Goal: Task Accomplishment & Management: Complete application form

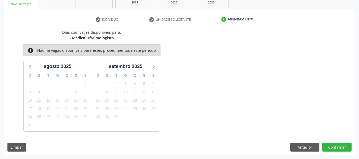
scroll to position [95, 0]
click at [241, 83] on div "Dias com vagas disponíveis para: - Médico Oftalmologista info Não há vagas disp…" at bounding box center [180, 80] width 352 height 102
click at [336, 146] on button "Confirmar" at bounding box center [336, 147] width 29 height 9
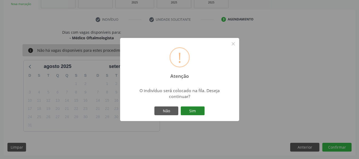
click at [191, 112] on button "Sim" at bounding box center [193, 111] width 24 height 9
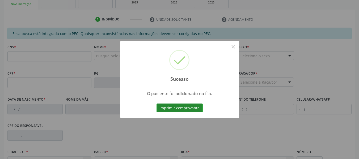
click at [177, 111] on button "Imprimir comprovante" at bounding box center [180, 108] width 46 height 9
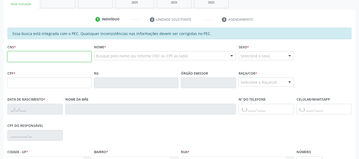
click at [18, 57] on input "text" at bounding box center [49, 56] width 84 height 11
type input "700 6084 4141 7465"
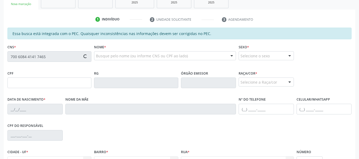
type input "060.764.164-91"
type input "12/03/1943"
type input "Hermina Gomes da Silva"
type input "(82) 98734-3761"
type input "S/N"
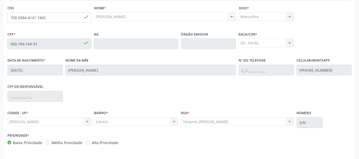
scroll to position [152, 0]
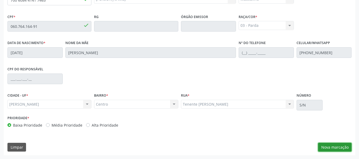
click at [335, 148] on button "Nova marcação" at bounding box center [334, 147] width 33 height 9
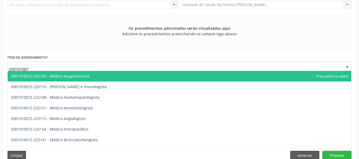
type input "0301010072"
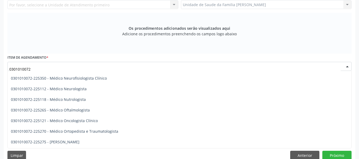
scroll to position [415, 0]
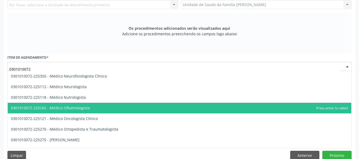
click at [77, 107] on span "0301010072-225265 - Médico Oftalmologista" at bounding box center [50, 108] width 79 height 5
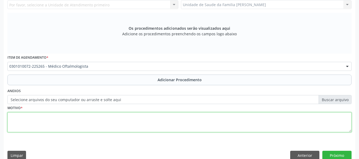
click at [26, 122] on textarea at bounding box center [179, 122] width 344 height 20
type textarea "e"
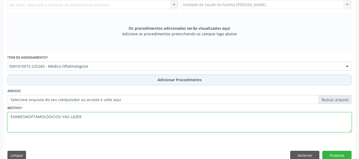
type textarea "EXAMESMOFTAMOLÓGICOS/ YAG LAZER"
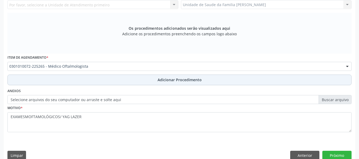
click at [182, 79] on span "Adicionar Procedimento" at bounding box center [180, 80] width 44 height 6
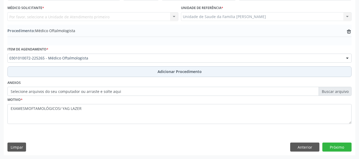
scroll to position [140, 0]
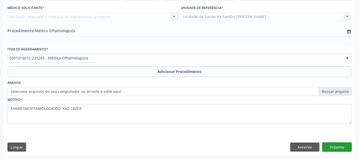
click at [336, 147] on button "Próximo" at bounding box center [336, 147] width 29 height 9
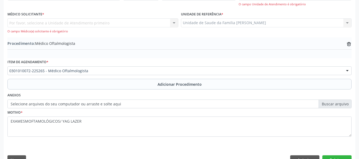
click at [174, 21] on div "Por favor, selecione a Unidade de Atendimento primeiro Nenhum resultado encontr…" at bounding box center [92, 25] width 171 height 15
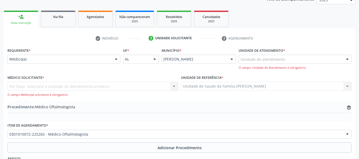
scroll to position [76, 0]
click at [116, 60] on div at bounding box center [116, 59] width 8 height 9
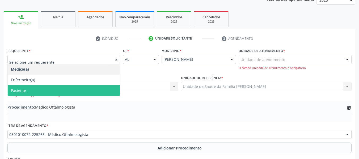
click at [17, 90] on span "Paciente" at bounding box center [18, 90] width 15 height 5
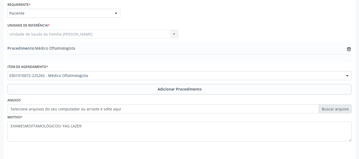
scroll to position [140, 0]
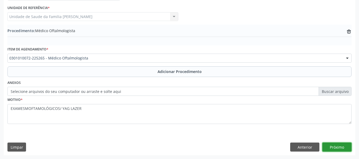
click at [332, 146] on button "Próximo" at bounding box center [336, 147] width 29 height 9
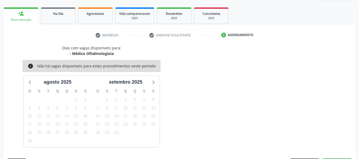
scroll to position [95, 0]
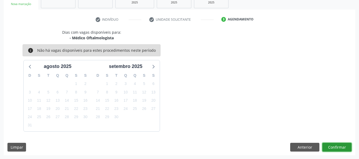
click at [332, 146] on button "Confirmar" at bounding box center [336, 147] width 29 height 9
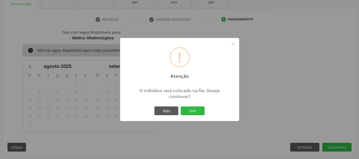
click at [332, 146] on div "! Atenção × O indivíduo será colocado na fila. Deseja continuar? Não Sim" at bounding box center [179, 79] width 359 height 159
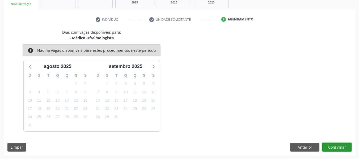
click at [332, 146] on button "Confirmar" at bounding box center [336, 147] width 29 height 9
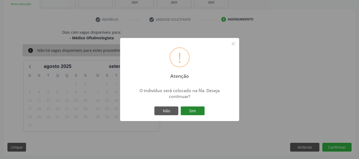
click at [191, 112] on button "Sim" at bounding box center [193, 111] width 24 height 9
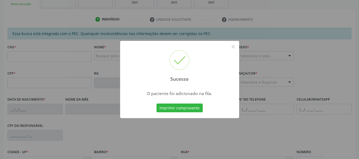
click at [191, 112] on button "Imprimir comprovante" at bounding box center [180, 108] width 46 height 9
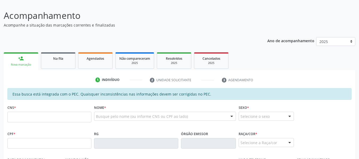
scroll to position [43, 0]
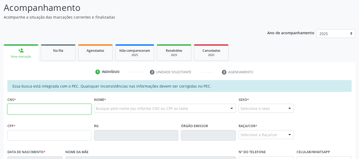
click at [32, 108] on input "text" at bounding box center [49, 109] width 84 height 11
type input "706 4006 4301 5485"
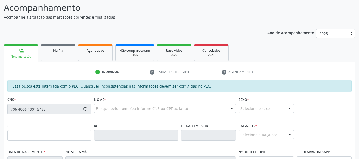
type input "054.595.804-04"
type input "0[DATE]"
type input "Vandete [PERSON_NAME]"
type input "[PHONE_NUMBER]"
type input "27"
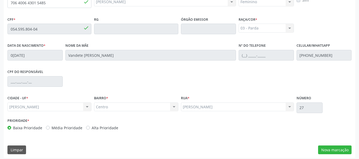
scroll to position [152, 0]
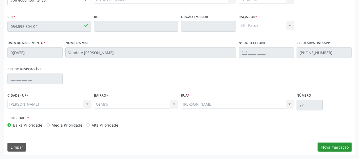
click at [339, 149] on button "Nova marcação" at bounding box center [334, 147] width 33 height 9
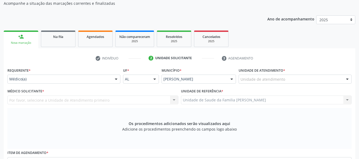
scroll to position [49, 0]
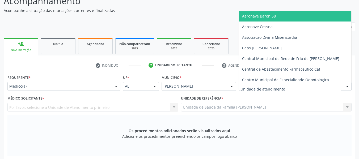
click at [347, 85] on div at bounding box center [347, 86] width 8 height 9
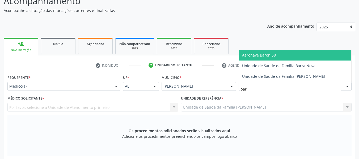
type input "barr"
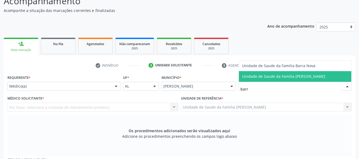
click at [314, 77] on span "Unidade de Saude da Familia [PERSON_NAME]" at bounding box center [283, 76] width 83 height 5
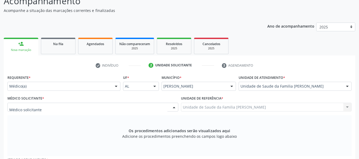
click at [175, 108] on div at bounding box center [174, 107] width 8 height 9
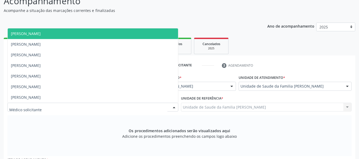
click at [78, 35] on span "[PERSON_NAME]" at bounding box center [93, 33] width 170 height 11
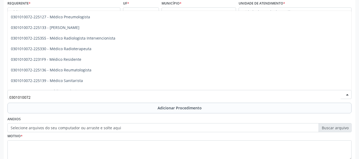
scroll to position [531, 0]
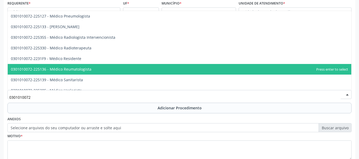
click at [119, 67] on span "0301010072-225136 - Médico Reumatologista" at bounding box center [180, 69] width 344 height 11
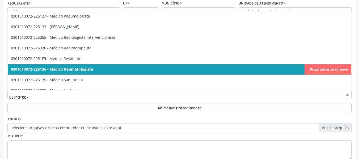
type input "0301010072"
click at [89, 69] on span "0301010072-225136 - Médico Reumatologista" at bounding box center [52, 69] width 82 height 5
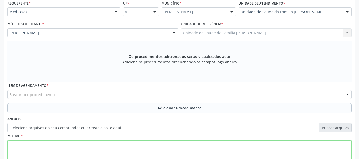
click at [39, 151] on textarea at bounding box center [179, 151] width 344 height 20
click at [35, 149] on textarea "tedinite" at bounding box center [179, 151] width 344 height 20
type textarea "t"
type textarea "Tedinite"
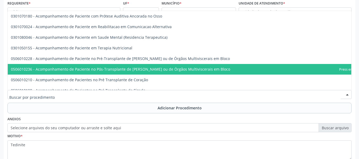
click at [23, 91] on div at bounding box center [179, 94] width 344 height 9
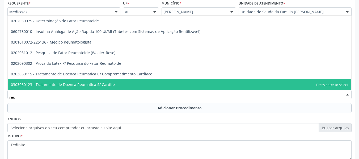
scroll to position [0, 0]
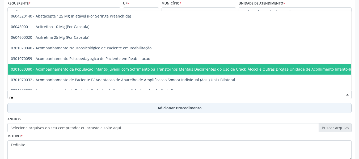
type input "r"
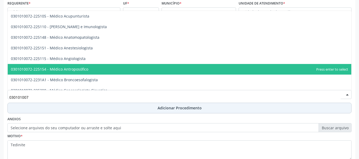
type input "0301010072"
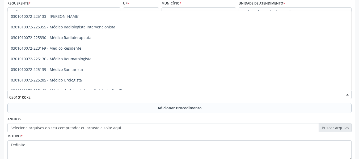
scroll to position [542, 0]
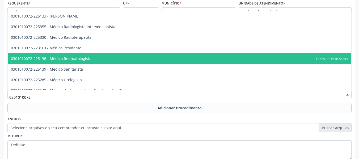
click at [97, 59] on span "0301010072-225136 - Médico Reumatologista" at bounding box center [180, 58] width 344 height 11
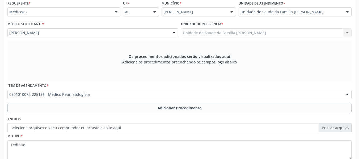
click at [97, 59] on div "Os procedimentos adicionados serão visualizados aqui Adicione os procedimentos …" at bounding box center [179, 61] width 344 height 41
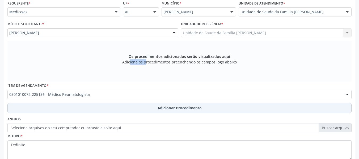
click at [179, 109] on span "Adicionar Procedimento" at bounding box center [180, 108] width 44 height 6
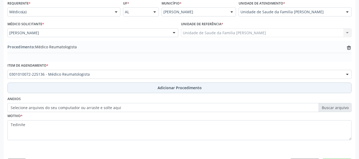
click at [179, 109] on label "Selecione arquivos do seu computador ou arraste e solte aqui" at bounding box center [179, 107] width 344 height 9
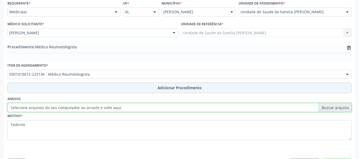
click at [179, 109] on input "Selecione arquivos do seu computador ou arraste e solte aqui" at bounding box center [179, 107] width 344 height 9
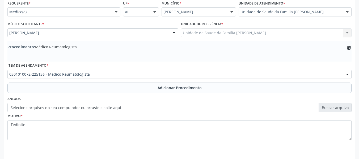
click at [329, 106] on label "Selecione arquivos do seu computador ou arraste e solte aqui" at bounding box center [179, 107] width 344 height 9
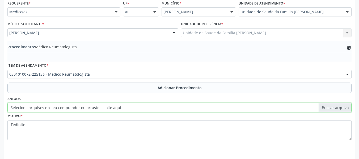
click at [329, 106] on input "Selecione arquivos do seu computador ou arraste e solte aqui" at bounding box center [179, 107] width 344 height 9
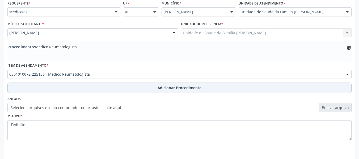
click at [178, 87] on span "Adicionar Procedimento" at bounding box center [180, 88] width 44 height 6
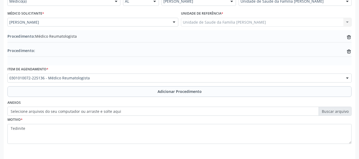
scroll to position [154, 0]
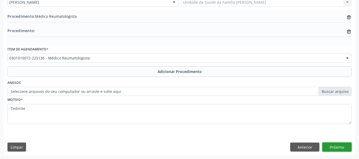
click at [342, 147] on button "Próximo" at bounding box center [336, 147] width 29 height 9
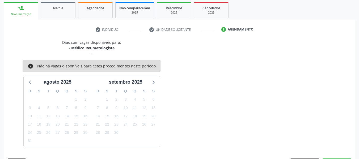
scroll to position [101, 0]
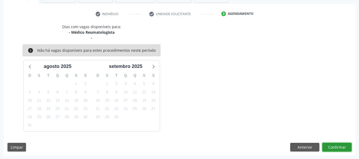
click at [335, 150] on button "Confirmar" at bounding box center [336, 147] width 29 height 9
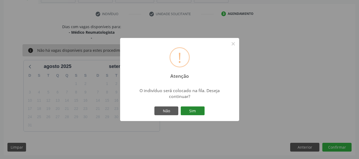
click at [195, 109] on button "Sim" at bounding box center [193, 111] width 24 height 9
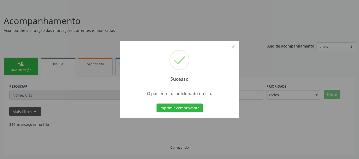
scroll to position [24, 0]
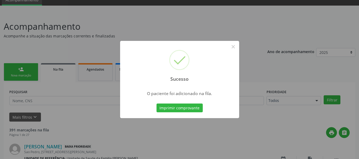
click at [23, 69] on div "Sucesso × O paciente foi adicionado na fila. Imprimir comprovante Cancel" at bounding box center [179, 79] width 359 height 159
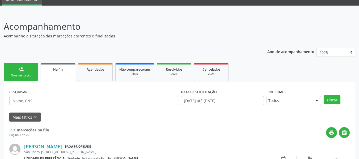
click at [23, 69] on div "person_add" at bounding box center [21, 69] width 6 height 6
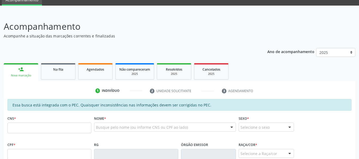
click at [17, 72] on link "person_add Nova marcação" at bounding box center [21, 72] width 35 height 18
click at [23, 130] on input "text" at bounding box center [49, 128] width 84 height 11
type input "704 6041 6728 9026"
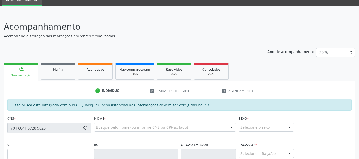
type input "177.853.914-91"
type input "05/10/1938"
type input "Marinita Alves de Albuquerque"
type input "(82) 99132-6337"
type input "S/N"
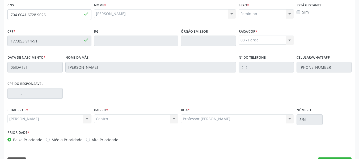
scroll to position [144, 0]
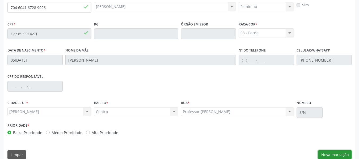
click at [336, 153] on button "Nova marcação" at bounding box center [334, 154] width 33 height 9
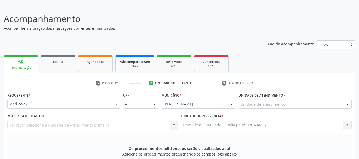
scroll to position [31, 0]
click at [347, 103] on div at bounding box center [347, 104] width 8 height 9
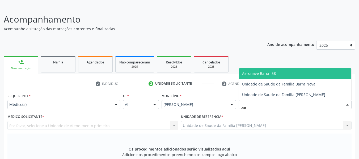
type input "barr"
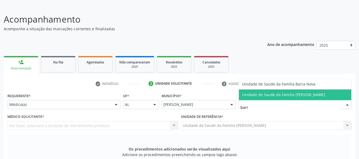
click at [328, 94] on span "Unidade de Saude da Familia [PERSON_NAME]" at bounding box center [295, 95] width 112 height 11
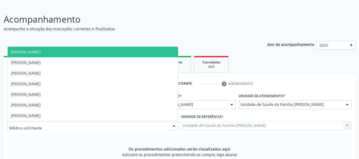
click at [174, 125] on div at bounding box center [174, 125] width 8 height 9
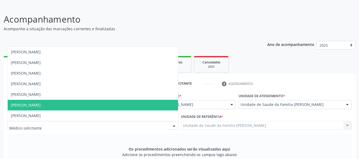
click at [40, 105] on span "[PERSON_NAME]" at bounding box center [26, 105] width 30 height 5
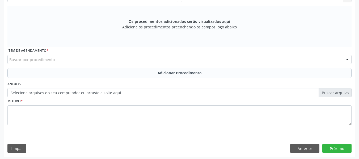
scroll to position [160, 0]
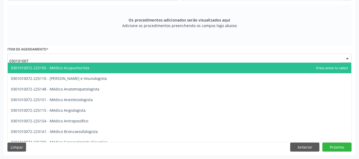
type input "0301010072"
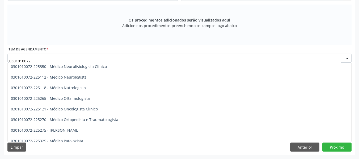
scroll to position [418, 0]
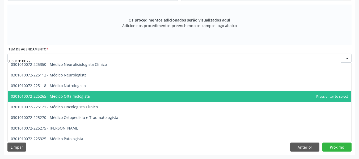
click at [77, 95] on span "0301010072-225265 - Médico Oftalmologista" at bounding box center [50, 96] width 79 height 5
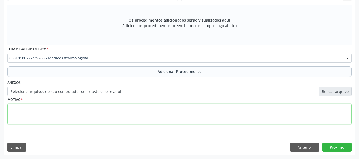
click at [27, 115] on textarea at bounding box center [179, 114] width 344 height 20
click at [14, 108] on textarea "deficit" at bounding box center [179, 114] width 344 height 20
click at [26, 109] on textarea "Deficit" at bounding box center [179, 114] width 344 height 20
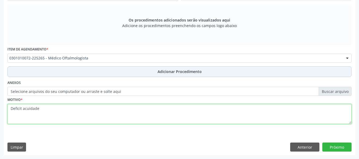
type textarea "Deficit acuidade"
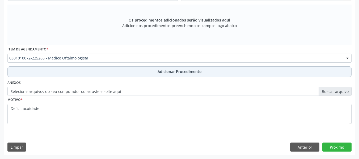
click at [176, 71] on span "Adicionar Procedimento" at bounding box center [180, 72] width 44 height 6
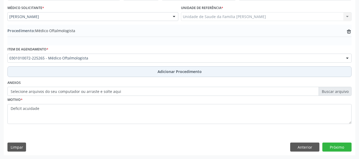
scroll to position [140, 0]
click at [176, 71] on span "Adicionar Procedimento" at bounding box center [180, 72] width 44 height 6
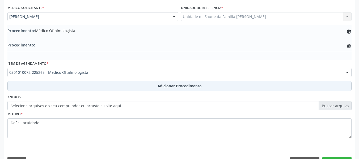
scroll to position [154, 0]
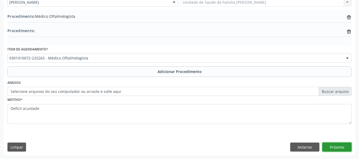
click at [332, 145] on button "Próximo" at bounding box center [336, 147] width 29 height 9
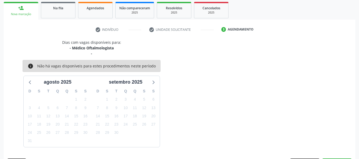
scroll to position [101, 0]
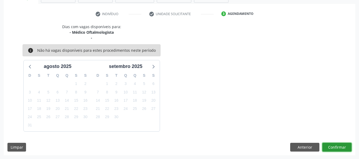
click at [339, 147] on button "Confirmar" at bounding box center [336, 147] width 29 height 9
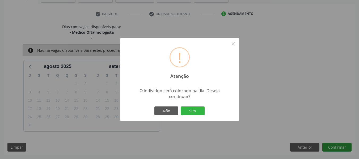
click at [339, 147] on div "! Atenção × O indivíduo será colocado na fila. Deseja continuar? Não Sim" at bounding box center [179, 79] width 359 height 159
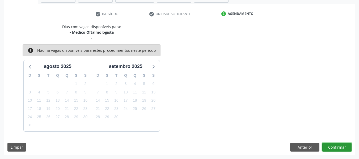
click at [336, 147] on button "Confirmar" at bounding box center [336, 147] width 29 height 9
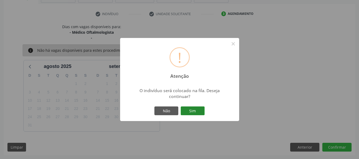
click at [195, 108] on button "Sim" at bounding box center [193, 111] width 24 height 9
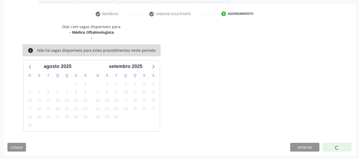
scroll to position [24, 0]
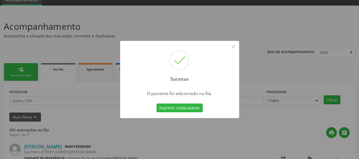
click at [18, 72] on div "Sucesso × O paciente foi adicionado na fila. Imprimir comprovante Cancel" at bounding box center [179, 79] width 359 height 159
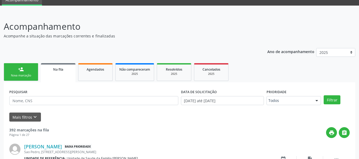
click at [18, 65] on link "person_add Nova marcação" at bounding box center [21, 72] width 35 height 18
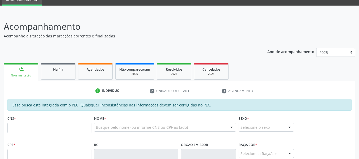
click at [18, 65] on link "person_add Nova marcação" at bounding box center [21, 72] width 35 height 18
click at [23, 128] on input "text" at bounding box center [49, 128] width 84 height 11
type input "705 6064 7773 4419"
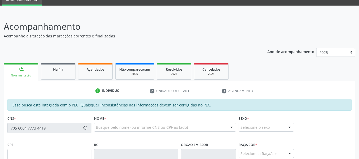
type input "880.797.834-20"
type input "14/03/1976"
type input "Maria das Dores de Assis Graciano"
type input "(83) 99136-6448"
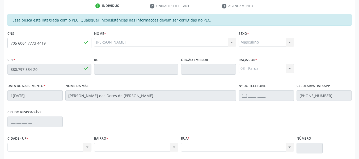
scroll to position [130, 0]
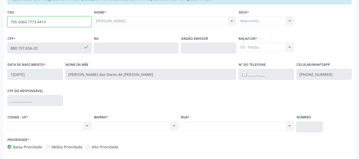
click at [55, 23] on input "705 6064 7773 4419" at bounding box center [49, 21] width 84 height 11
type input "7"
type input "700 5077 9203 3953"
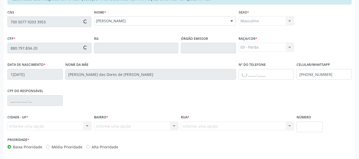
type input "788.142.274-20"
type input "02/10/1960"
type input "Marinalva Maria de Jesus"
type input "(82) 99381-8361"
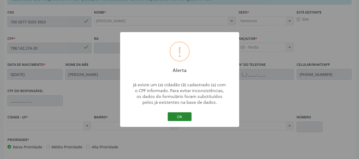
click at [181, 113] on button "OK" at bounding box center [180, 116] width 24 height 9
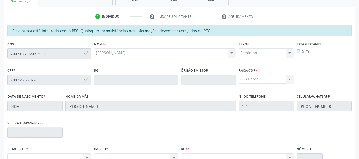
scroll to position [87, 0]
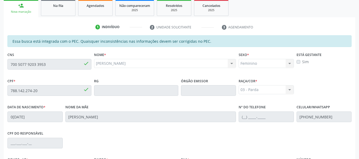
click at [20, 6] on div "person_add" at bounding box center [21, 6] width 6 height 6
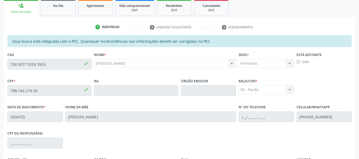
click at [20, 6] on div "person_add" at bounding box center [21, 6] width 6 height 6
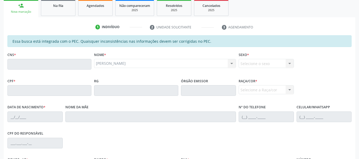
scroll to position [0, 0]
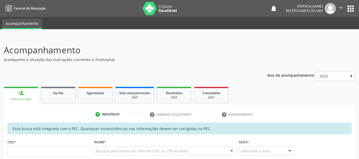
click at [61, 156] on input "text" at bounding box center [49, 151] width 84 height 11
type input "705 6064 7773 4419"
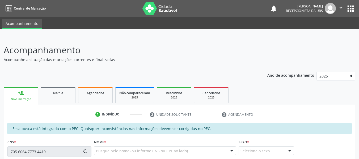
type input "880.797.834-20"
type input "1[DATE]"
type input "[PERSON_NAME] das Dores de [PERSON_NAME]"
type input "[PHONE_NUMBER]"
type input "135"
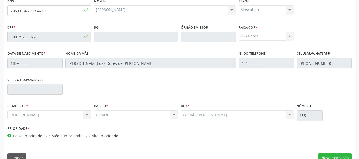
scroll to position [152, 0]
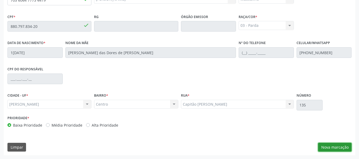
click at [340, 147] on button "Nova marcação" at bounding box center [334, 147] width 33 height 9
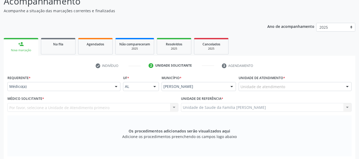
scroll to position [35, 0]
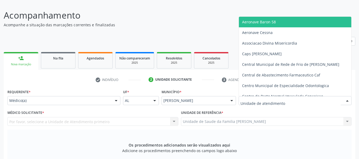
click at [348, 100] on div at bounding box center [347, 100] width 8 height 9
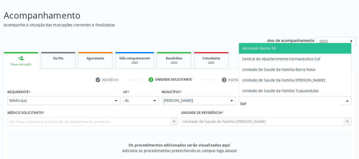
type input "barr"
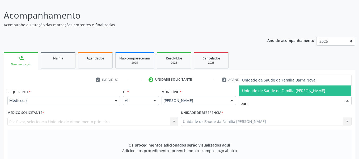
click at [317, 92] on span "Unidade de Saude da Familia [PERSON_NAME]" at bounding box center [283, 90] width 83 height 5
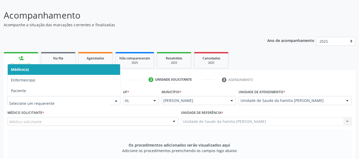
click at [116, 102] on div at bounding box center [116, 100] width 8 height 9
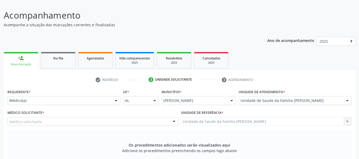
click at [116, 102] on div at bounding box center [116, 100] width 8 height 9
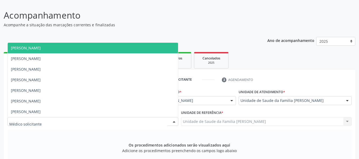
click at [175, 122] on div at bounding box center [174, 121] width 8 height 9
click at [41, 47] on span "[PERSON_NAME]" at bounding box center [26, 47] width 30 height 5
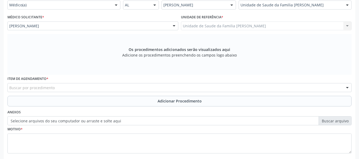
scroll to position [137, 0]
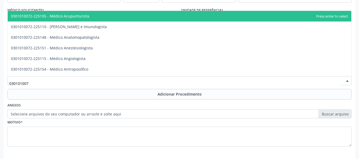
type input "0301010072"
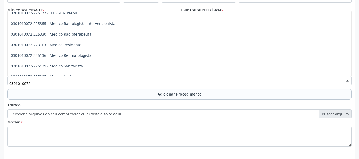
scroll to position [546, 0]
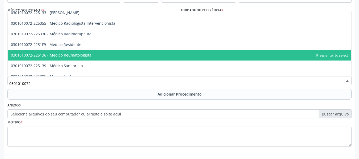
click at [92, 54] on span "0301010072-225136 - Médico Reumatologista" at bounding box center [180, 55] width 344 height 11
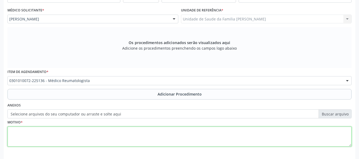
click at [25, 134] on textarea at bounding box center [179, 137] width 344 height 20
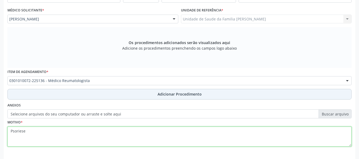
type textarea "Psoriese"
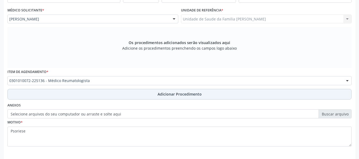
click at [188, 94] on span "Adicionar Procedimento" at bounding box center [180, 94] width 44 height 6
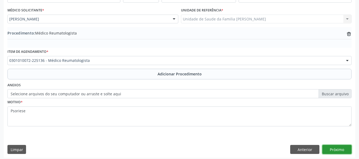
click at [334, 149] on button "Próximo" at bounding box center [336, 149] width 29 height 9
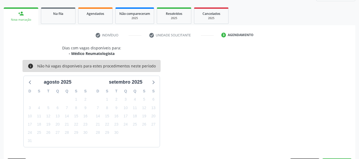
scroll to position [95, 0]
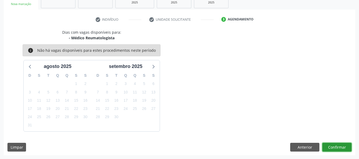
click at [337, 146] on button "Confirmar" at bounding box center [336, 147] width 29 height 9
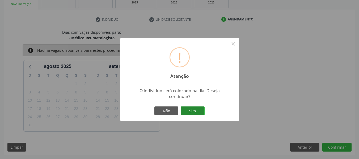
click at [195, 110] on button "Sim" at bounding box center [193, 111] width 24 height 9
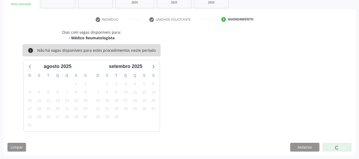
scroll to position [24, 0]
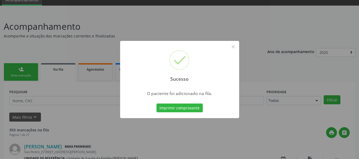
click at [15, 67] on div "Sucesso × O paciente foi adicionado na fila. Imprimir comprovante Cancel" at bounding box center [179, 79] width 359 height 159
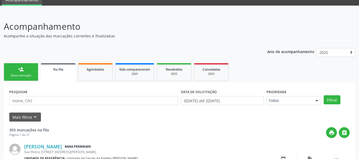
click at [15, 67] on link "person_add Nova marcação" at bounding box center [21, 72] width 35 height 18
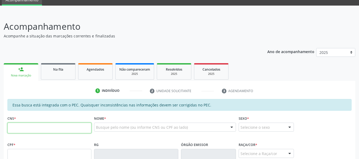
click at [22, 128] on input "text" at bounding box center [49, 128] width 84 height 11
type input "700 5077 9203 3953"
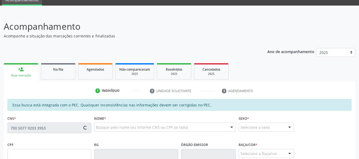
type input "788.142.274-20"
type input "0[DATE]"
type input "[PERSON_NAME]"
type input "[PHONE_NUMBER]"
type input "48"
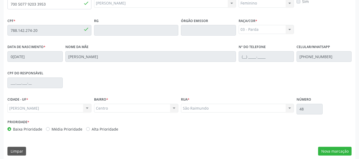
scroll to position [152, 0]
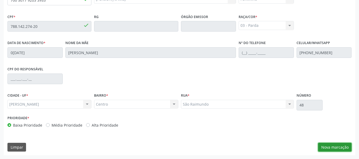
click at [335, 147] on button "Nova marcação" at bounding box center [334, 147] width 33 height 9
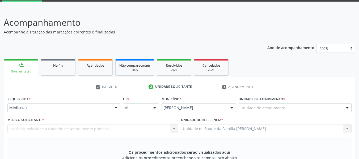
scroll to position [14, 0]
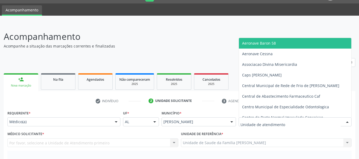
click at [347, 121] on div at bounding box center [347, 122] width 8 height 9
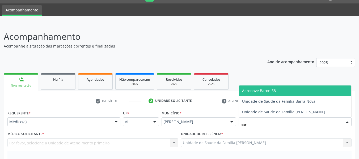
type input "barr"
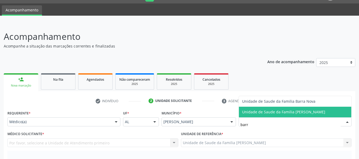
click at [318, 113] on span "Unidade de Saude da Familia [PERSON_NAME]" at bounding box center [283, 111] width 83 height 5
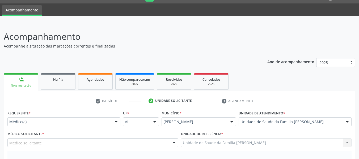
click at [173, 143] on div at bounding box center [174, 143] width 8 height 9
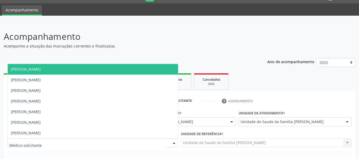
click at [41, 68] on span "[PERSON_NAME]" at bounding box center [26, 69] width 30 height 5
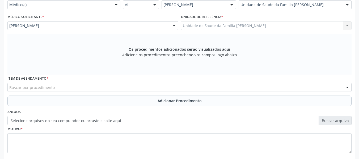
scroll to position [160, 0]
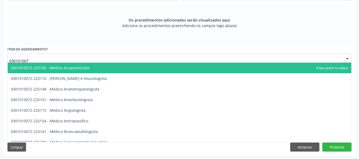
type input "0301010072"
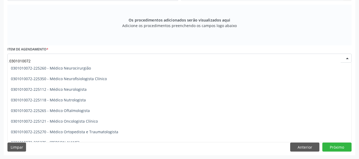
scroll to position [404, 0]
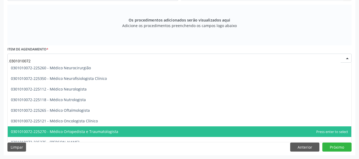
click at [93, 130] on span "0301010072-225270 - Médico Ortopedista e Traumatologista" at bounding box center [64, 131] width 107 height 5
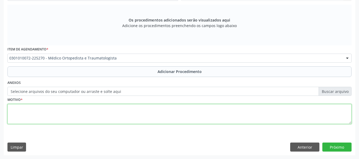
click at [35, 115] on textarea at bounding box center [179, 114] width 344 height 20
click at [12, 109] on textarea "tendinite" at bounding box center [179, 114] width 344 height 20
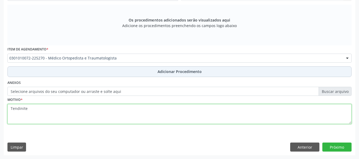
type textarea "Tendinite"
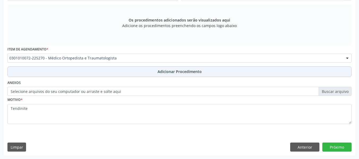
click at [198, 72] on span "Adicionar Procedimento" at bounding box center [180, 72] width 44 height 6
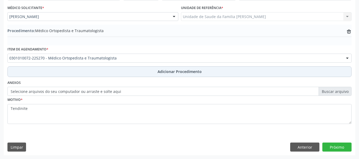
scroll to position [140, 0]
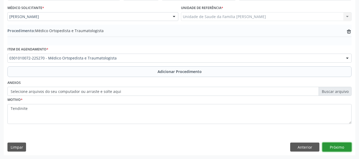
click at [338, 146] on button "Próximo" at bounding box center [336, 147] width 29 height 9
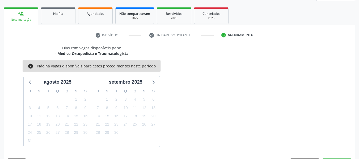
scroll to position [95, 0]
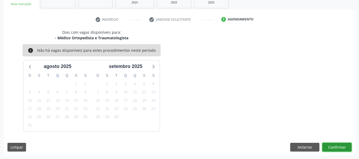
click at [338, 146] on button "Confirmar" at bounding box center [336, 147] width 29 height 9
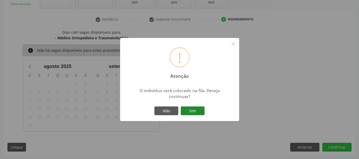
click at [192, 109] on button "Sim" at bounding box center [193, 111] width 24 height 9
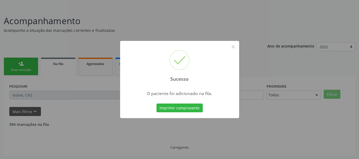
scroll to position [24, 0]
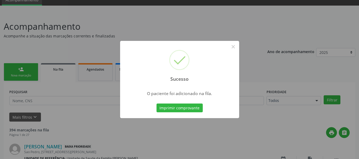
click at [20, 72] on div "Sucesso × O paciente foi adicionado na fila. Imprimir comprovante Cancel" at bounding box center [179, 79] width 359 height 159
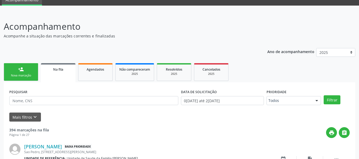
click at [20, 72] on div "person_add" at bounding box center [21, 69] width 6 height 6
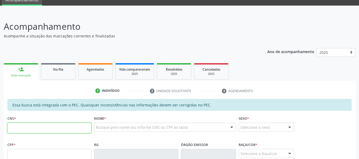
click at [31, 126] on input "text" at bounding box center [49, 128] width 84 height 11
type input "702 3031 4066 2716"
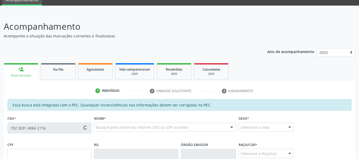
type input "103.118.474-04"
type input "06/01/1971"
type input "Marinalva Maria de Jesus"
type input "(82) 99311-4956"
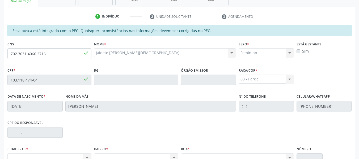
scroll to position [112, 0]
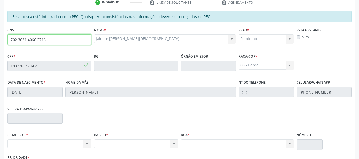
click at [56, 43] on input "702 3031 4066 2716" at bounding box center [49, 39] width 84 height 11
type input "7"
type input "704 0063 9571 1668"
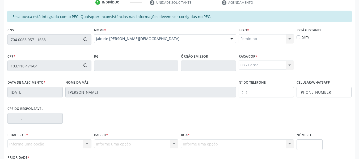
type input "662.629.924-72"
type input "03/09/1953"
type input "Josefa Maria da Conceicao"
type input "(82) 99318-5091"
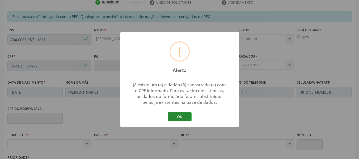
click at [179, 116] on button "OK" at bounding box center [180, 116] width 24 height 9
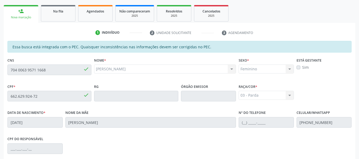
scroll to position [80, 0]
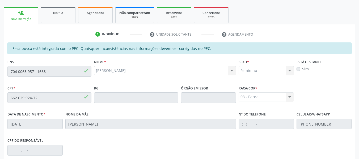
click at [18, 11] on div "person_add" at bounding box center [21, 13] width 6 height 6
click at [20, 12] on div "person_add" at bounding box center [21, 13] width 6 height 6
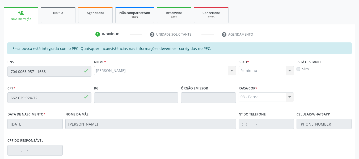
click at [20, 12] on div "person_add" at bounding box center [21, 13] width 6 height 6
click at [22, 18] on div "Nova marcação" at bounding box center [20, 19] width 27 height 4
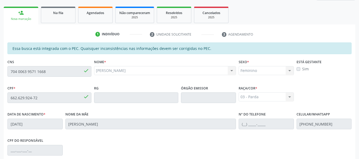
click at [22, 18] on div "Nova marcação" at bounding box center [20, 19] width 27 height 4
click at [21, 12] on div "person_add" at bounding box center [21, 13] width 6 height 6
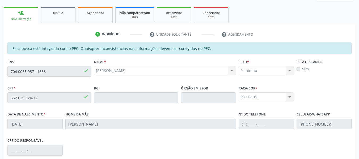
click at [21, 12] on div "person_add" at bounding box center [21, 13] width 6 height 6
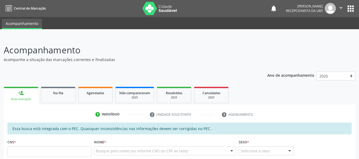
click at [41, 150] on input "text" at bounding box center [49, 151] width 84 height 11
type input "702 3031 4066 2716"
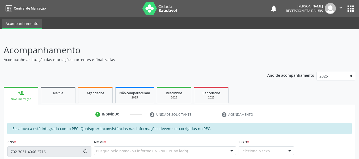
type input "103.118.474-04"
type input "06/01/1971"
type input "[PERSON_NAME]"
type input "(82) 99311-4956"
type input "48"
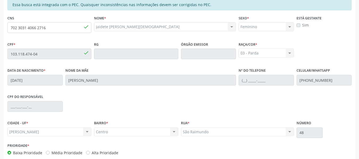
scroll to position [152, 0]
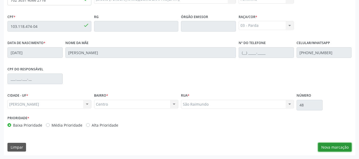
click at [342, 147] on button "Nova marcação" at bounding box center [334, 147] width 33 height 9
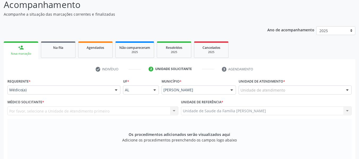
scroll to position [0, 0]
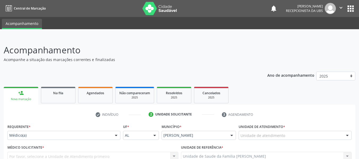
click at [347, 137] on div at bounding box center [347, 135] width 8 height 9
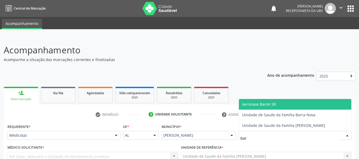
type input "barr"
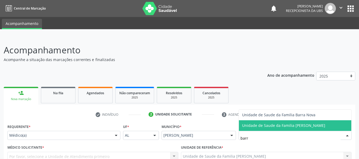
click at [315, 128] on span "Unidade de Saude da Familia [PERSON_NAME]" at bounding box center [295, 125] width 112 height 11
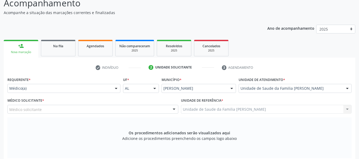
scroll to position [53, 0]
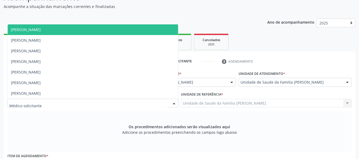
click at [174, 103] on div at bounding box center [174, 103] width 8 height 9
click at [66, 26] on span "[PERSON_NAME]" at bounding box center [93, 29] width 170 height 11
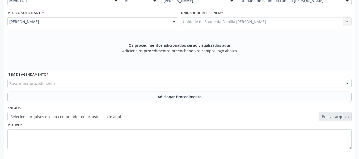
scroll to position [138, 0]
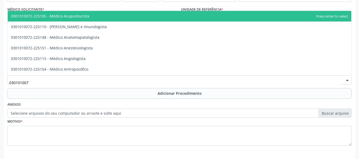
type input "0301010072"
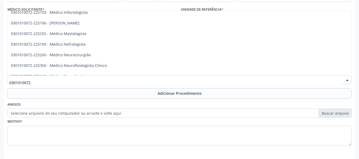
scroll to position [376, 0]
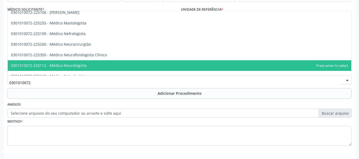
click at [87, 65] on span "0301010072-225112 - Médico Neurologista" at bounding box center [180, 65] width 344 height 11
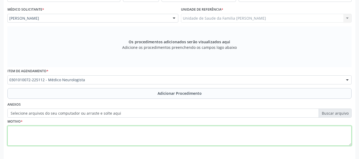
click at [33, 140] on textarea at bounding box center [179, 136] width 344 height 20
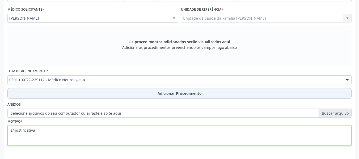
type textarea "s/ justificativa"
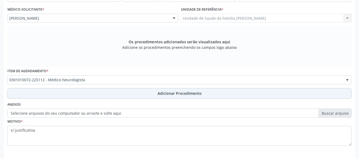
click at [184, 93] on span "Adicionar Procedimento" at bounding box center [180, 94] width 44 height 6
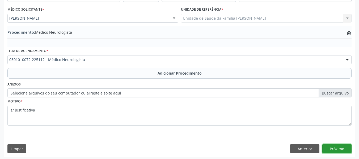
click at [337, 149] on button "Próximo" at bounding box center [336, 148] width 29 height 9
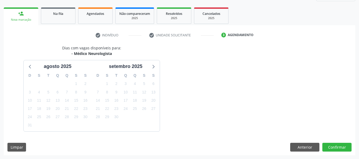
scroll to position [95, 0]
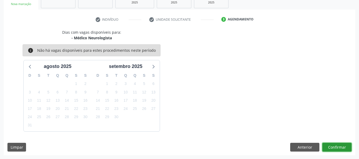
click at [332, 146] on button "Confirmar" at bounding box center [336, 147] width 29 height 9
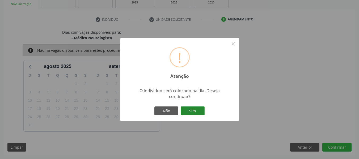
click at [191, 113] on button "Sim" at bounding box center [193, 111] width 24 height 9
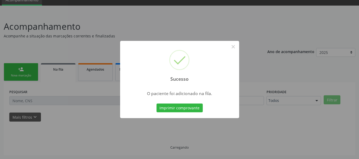
scroll to position [24, 0]
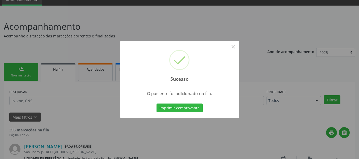
click at [21, 68] on div "Sucesso × O paciente foi adicionado na fila. Imprimir comprovante Cancel" at bounding box center [179, 79] width 359 height 159
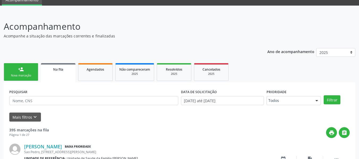
click at [21, 68] on div "person_add" at bounding box center [21, 69] width 6 height 6
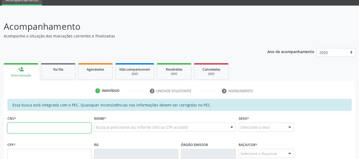
click at [16, 128] on input "text" at bounding box center [49, 128] width 84 height 11
type input "704 0063 9571 1668"
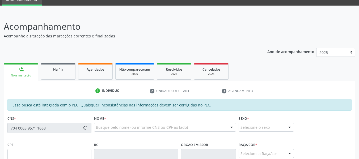
type input "662.629.924-72"
type input "03/09/1953"
type input "Josefa Maria da Conceicao"
type input "(82) 99318-5091"
type input "120"
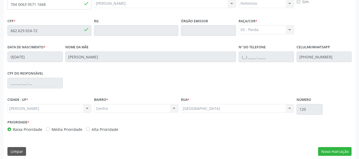
scroll to position [152, 0]
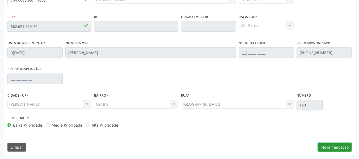
click at [339, 147] on button "Nova marcação" at bounding box center [334, 147] width 33 height 9
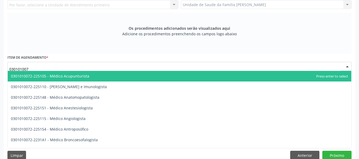
type input "0301010072"
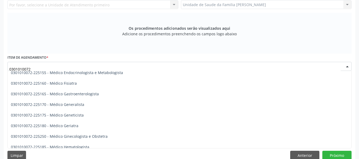
scroll to position [259, 0]
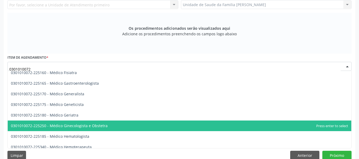
click at [102, 125] on span "0301010072-225250 - Médico Ginecologista e Obstetra" at bounding box center [59, 125] width 97 height 5
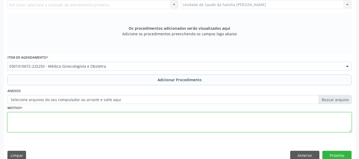
click at [36, 121] on textarea at bounding box center [179, 122] width 344 height 20
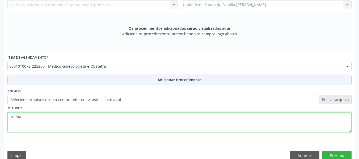
type textarea "rotina"
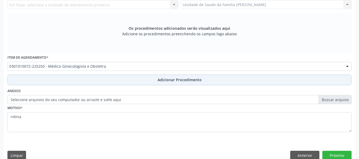
click at [184, 79] on span "Adicionar Procedimento" at bounding box center [180, 80] width 44 height 6
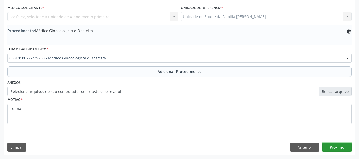
click at [336, 147] on button "Próximo" at bounding box center [336, 147] width 29 height 9
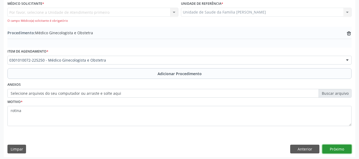
scroll to position [152, 0]
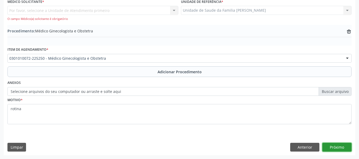
click at [339, 146] on button "Próximo" at bounding box center [336, 147] width 29 height 9
click at [332, 147] on button "Próximo" at bounding box center [336, 147] width 29 height 9
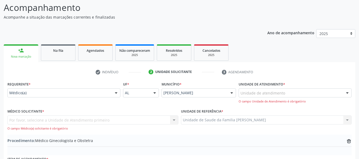
scroll to position [39, 0]
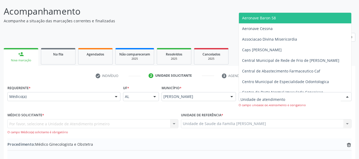
click at [347, 97] on div at bounding box center [347, 96] width 8 height 9
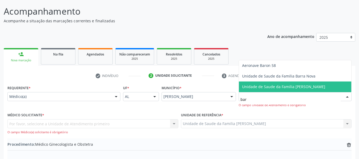
type input "barr"
click at [294, 83] on span "Unidade de Saude da Familia [PERSON_NAME]" at bounding box center [295, 87] width 112 height 11
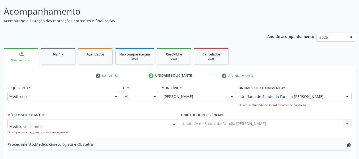
click at [176, 123] on div at bounding box center [174, 124] width 8 height 9
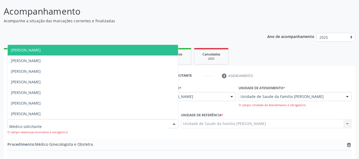
click at [41, 50] on span "[PERSON_NAME]" at bounding box center [26, 50] width 30 height 5
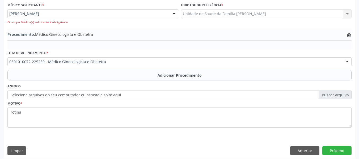
scroll to position [152, 0]
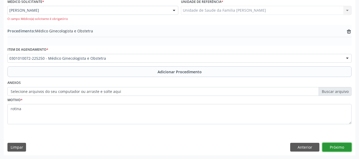
click at [343, 147] on button "Próximo" at bounding box center [336, 147] width 29 height 9
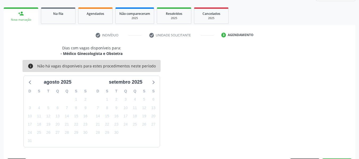
scroll to position [95, 0]
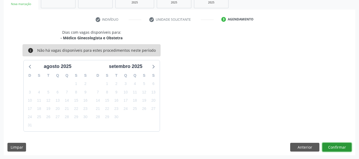
click at [340, 147] on button "Confirmar" at bounding box center [336, 147] width 29 height 9
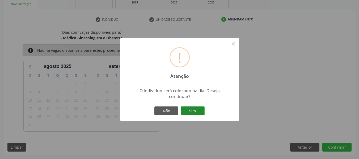
click at [199, 111] on button "Sim" at bounding box center [193, 111] width 24 height 9
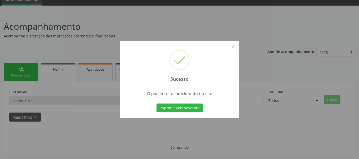
scroll to position [24, 0]
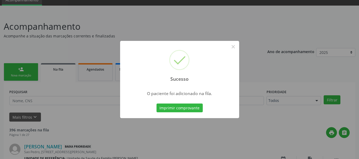
click at [19, 69] on div "Sucesso × O paciente foi adicionado na fila. Imprimir comprovante Cancel" at bounding box center [179, 79] width 359 height 159
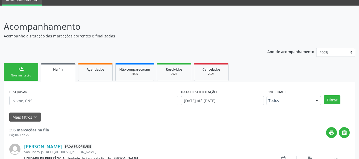
click at [30, 70] on link "person_add Nova marcação" at bounding box center [21, 72] width 35 height 18
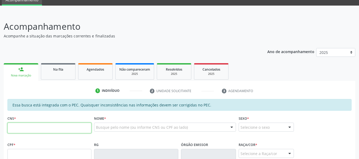
click at [15, 130] on input "text" at bounding box center [49, 128] width 84 height 11
type input "704 8070 7705 7046"
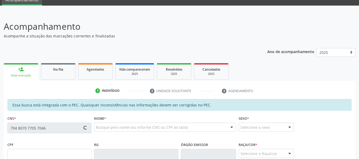
type input "903.561.104-78"
type input "3[DATE]"
type input "Liberaci [PERSON_NAME]"
type input "[PHONE_NUMBER]"
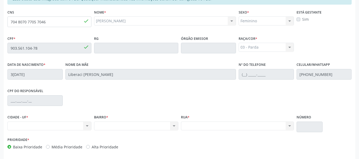
scroll to position [144, 0]
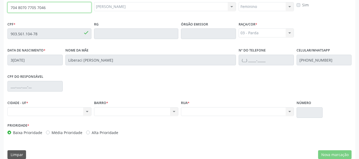
click at [77, 10] on input "704 8070 7705 7046" at bounding box center [49, 7] width 84 height 11
type input "7"
type input "701 0068 3081 5099"
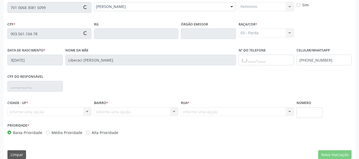
type input "564.164.904-04"
type input "15/04/1957"
type input "Maria Prazeres da Silva"
type input "(82) 98729-4556"
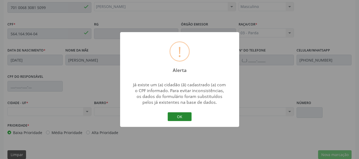
click at [180, 116] on button "OK" at bounding box center [180, 116] width 24 height 9
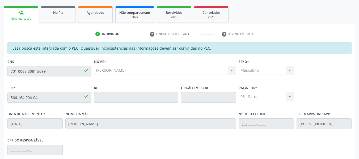
scroll to position [70, 0]
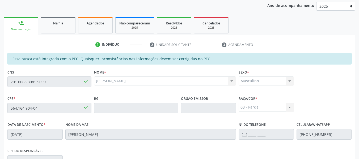
click at [19, 23] on div "person_add" at bounding box center [21, 23] width 6 height 6
click at [19, 22] on div "person_add" at bounding box center [21, 23] width 6 height 6
click at [20, 20] on link "person_add Nova marcação" at bounding box center [21, 26] width 35 height 18
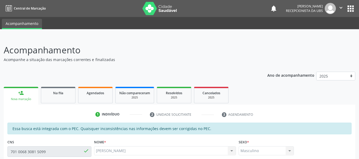
click at [12, 99] on div "Nova marcação" at bounding box center [20, 99] width 27 height 4
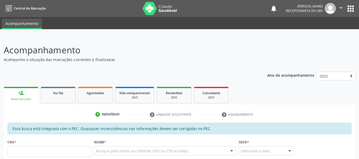
click at [33, 150] on input "text" at bounding box center [49, 151] width 84 height 11
type input "705 8054 4289 0233"
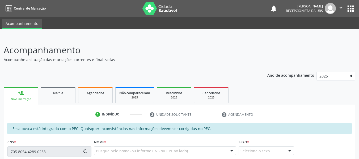
type input "058.915.704-32"
type input "0[DATE]"
type input "[PERSON_NAME] das Dores de [PERSON_NAME]"
type input "[PHONE_NUMBER]"
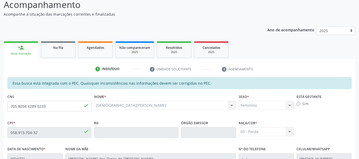
scroll to position [42, 0]
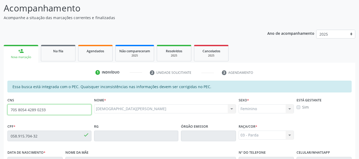
click at [53, 113] on input "705 8054 4289 0233" at bounding box center [49, 109] width 84 height 11
type input "7"
type input "704 8070 7705 7046"
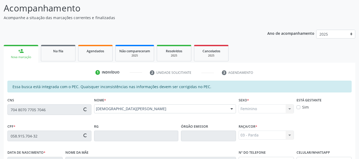
type input "903.561.104-78"
type input "3[DATE]"
type input "Liberaci [PERSON_NAME]"
type input "[PHONE_NUMBER]"
type input "180"
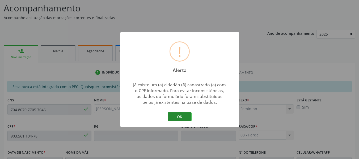
click at [178, 114] on button "OK" at bounding box center [180, 116] width 24 height 9
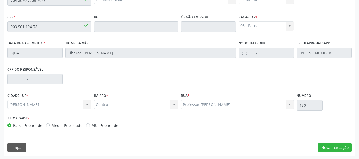
scroll to position [152, 0]
click at [343, 146] on button "Nova marcação" at bounding box center [334, 147] width 33 height 9
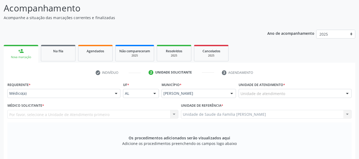
scroll to position [21, 0]
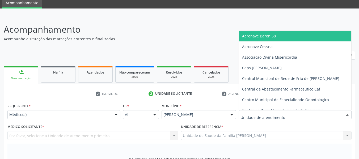
click at [348, 115] on div at bounding box center [347, 115] width 8 height 9
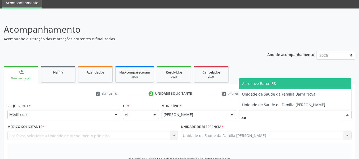
type input "barr"
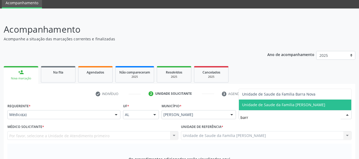
click at [299, 104] on span "Unidade de Saude da Familia [PERSON_NAME]" at bounding box center [283, 104] width 83 height 5
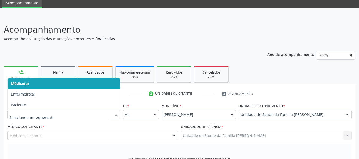
click at [118, 113] on div at bounding box center [116, 115] width 8 height 9
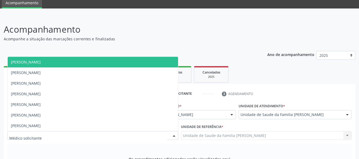
click at [175, 135] on div at bounding box center [174, 136] width 8 height 9
click at [41, 63] on span "[PERSON_NAME]" at bounding box center [26, 62] width 30 height 5
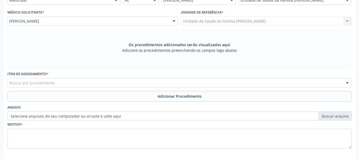
scroll to position [138, 0]
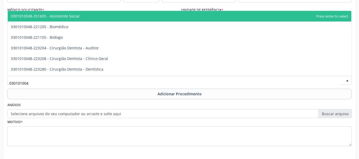
type input "0301010048"
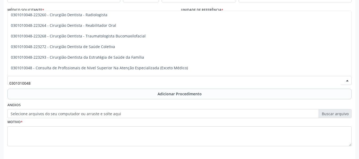
scroll to position [234, 0]
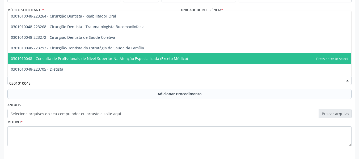
click at [174, 57] on span "0301010048 - Consulta de Profissionais de Nivel Superior Na Atenção Especializa…" at bounding box center [99, 58] width 177 height 5
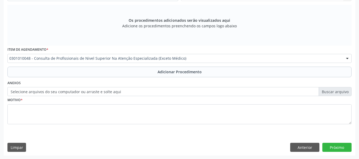
scroll to position [160, 0]
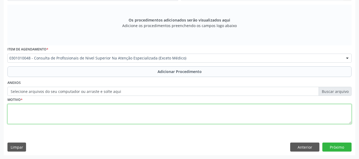
click at [19, 113] on textarea at bounding box center [179, 114] width 344 height 20
click at [24, 108] on textarea "FISIOTWRAPIA" at bounding box center [179, 114] width 344 height 20
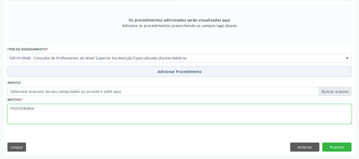
type textarea "FISIOTERAPIA"
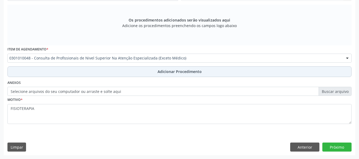
click at [178, 70] on span "Adicionar Procedimento" at bounding box center [180, 72] width 44 height 6
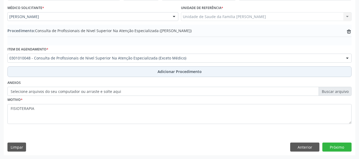
scroll to position [140, 0]
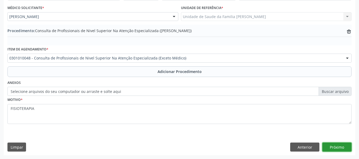
click at [334, 146] on button "Próximo" at bounding box center [336, 147] width 29 height 9
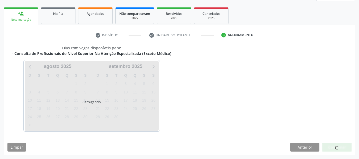
scroll to position [95, 0]
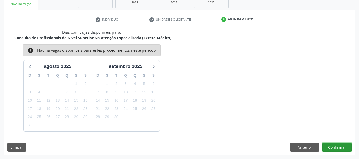
click at [334, 146] on button "Confirmar" at bounding box center [336, 147] width 29 height 9
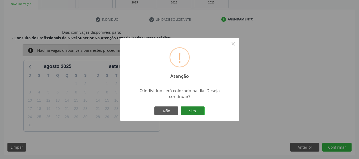
click at [190, 110] on button "Sim" at bounding box center [193, 111] width 24 height 9
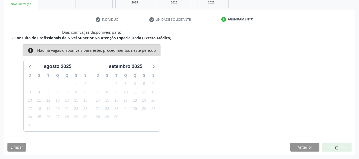
scroll to position [24, 0]
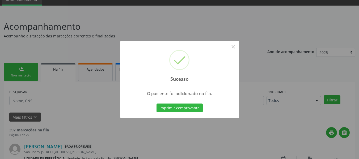
click at [190, 110] on button "Imprimir comprovante" at bounding box center [180, 108] width 46 height 9
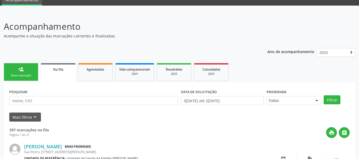
click at [14, 71] on link "person_add Nova marcação" at bounding box center [21, 72] width 35 height 18
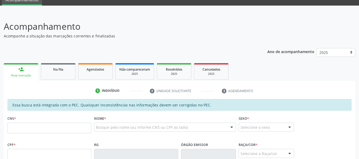
click at [19, 127] on input "text" at bounding box center [49, 128] width 84 height 11
click at [23, 128] on input "text" at bounding box center [49, 128] width 84 height 11
click at [56, 139] on div "CNS *" at bounding box center [49, 128] width 87 height 26
click at [69, 128] on input "text" at bounding box center [49, 128] width 84 height 11
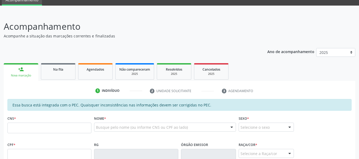
click at [69, 128] on input "text" at bounding box center [49, 128] width 84 height 11
click at [19, 126] on input "text" at bounding box center [49, 128] width 84 height 11
click at [66, 133] on input "text" at bounding box center [49, 128] width 84 height 11
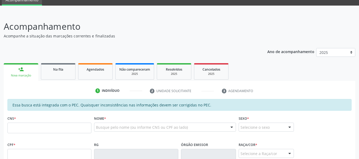
click at [24, 123] on input "text" at bounding box center [49, 128] width 84 height 11
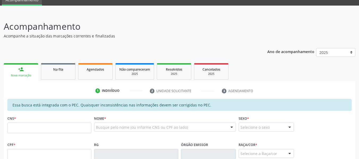
click at [17, 123] on input "text" at bounding box center [49, 128] width 84 height 11
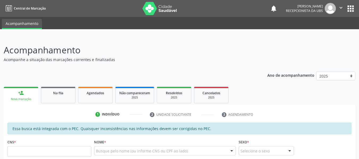
click at [23, 152] on input "text" at bounding box center [49, 151] width 84 height 11
type input "704 8070 7705 7046"
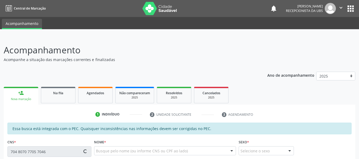
type input "903.561.104-78"
type input "30/[DATE]"
type input "Liberaci [PERSON_NAME]"
type input "[PHONE_NUMBER]"
type input "180"
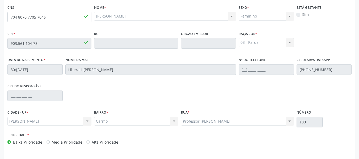
scroll to position [152, 0]
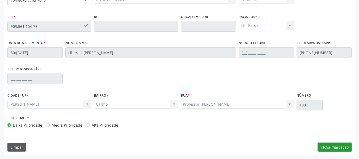
click at [340, 148] on button "Nova marcação" at bounding box center [334, 147] width 33 height 9
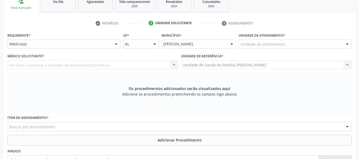
scroll to position [74, 0]
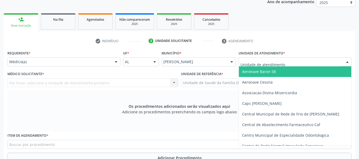
click at [348, 61] on div at bounding box center [347, 62] width 8 height 9
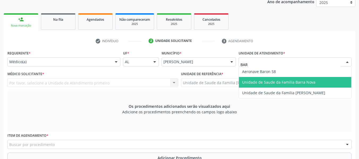
type input "BARR"
click at [293, 83] on span "Unidade de Saude da Familia [PERSON_NAME]" at bounding box center [283, 82] width 83 height 5
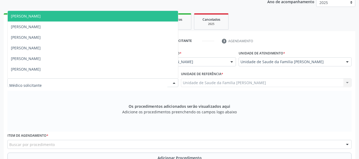
click at [174, 81] on div at bounding box center [174, 83] width 8 height 9
click at [41, 18] on span "[PERSON_NAME]" at bounding box center [26, 16] width 30 height 5
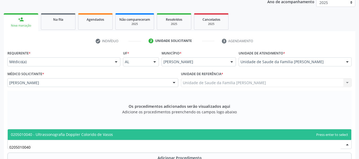
click at [35, 144] on input "0205010040" at bounding box center [174, 147] width 331 height 11
click at [38, 147] on input "0205010040" at bounding box center [174, 147] width 331 height 11
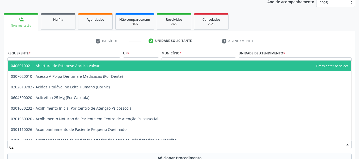
type input "0"
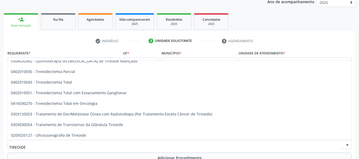
scroll to position [91, 0]
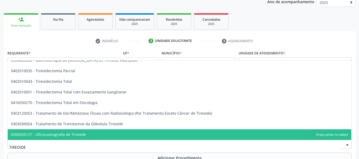
click at [71, 136] on span "0205020127 - Ultrassonografia de Tireoide" at bounding box center [48, 134] width 75 height 5
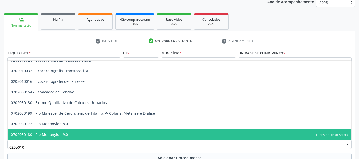
scroll to position [0, 0]
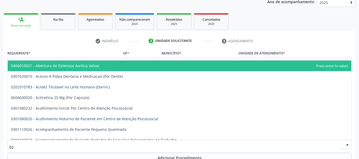
type input "0"
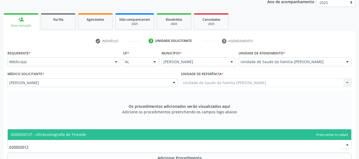
type input "0205020127"
click at [56, 135] on span "0205020127 - Ultrassonografia de Tireoide" at bounding box center [48, 134] width 75 height 5
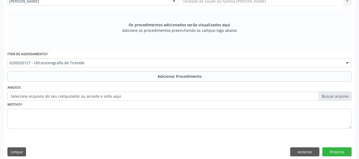
scroll to position [160, 0]
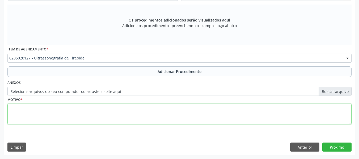
click at [19, 113] on textarea at bounding box center [179, 114] width 344 height 20
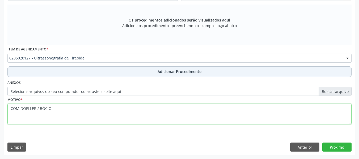
type textarea "COM DOPLLER / BÓCIO"
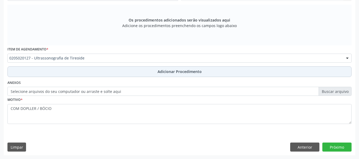
click at [182, 73] on span "Adicionar Procedimento" at bounding box center [180, 72] width 44 height 6
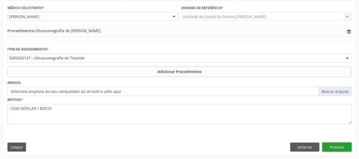
click at [338, 144] on button "Próximo" at bounding box center [336, 147] width 29 height 9
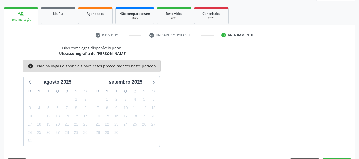
scroll to position [95, 0]
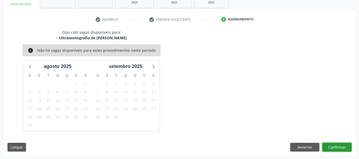
click at [338, 144] on button "Confirmar" at bounding box center [336, 147] width 29 height 9
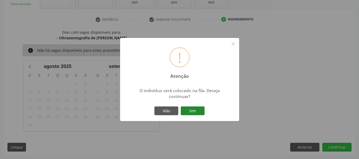
click at [194, 111] on button "Sim" at bounding box center [193, 111] width 24 height 9
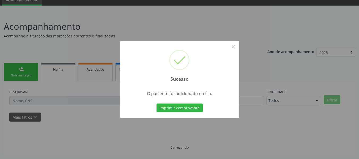
scroll to position [24, 0]
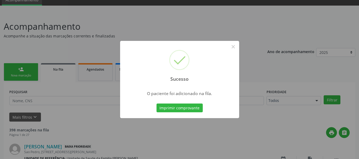
click at [19, 66] on div "Sucesso × O paciente foi adicionado na fila. Imprimir comprovante Cancel" at bounding box center [179, 79] width 359 height 159
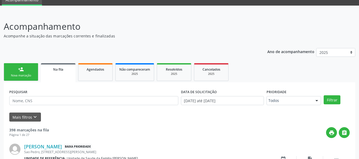
click at [19, 70] on div "person_add" at bounding box center [21, 69] width 6 height 6
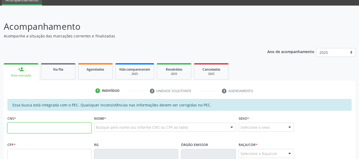
click at [18, 129] on input "text" at bounding box center [49, 128] width 84 height 11
type input "704 8070 7705 7046"
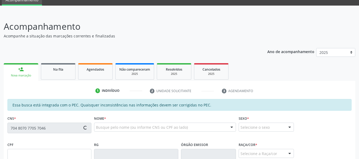
type input "903.561.104-78"
type input "30/07/1973"
type input "Liberaci Feitoza dos Santos"
type input "(82) 98724-7313"
type input "180"
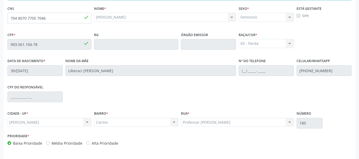
scroll to position [152, 0]
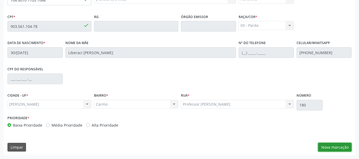
click at [335, 145] on button "Nova marcação" at bounding box center [334, 147] width 33 height 9
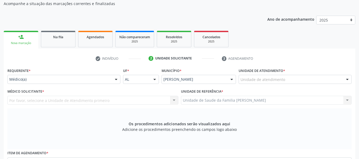
scroll to position [45, 0]
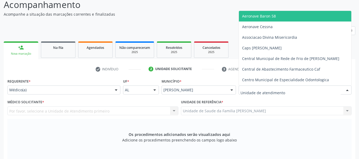
click at [347, 91] on div at bounding box center [347, 90] width 8 height 9
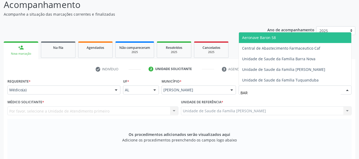
type input "BARR"
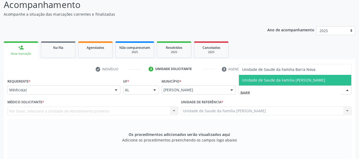
click at [297, 81] on span "Unidade de Saude da Familia [PERSON_NAME]" at bounding box center [283, 80] width 83 height 5
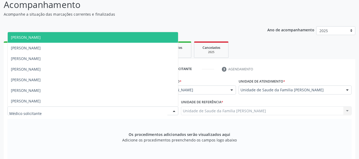
click at [173, 110] on div at bounding box center [174, 111] width 8 height 9
click at [26, 36] on span "Antonio Lamenha Motta Medeiros" at bounding box center [26, 37] width 30 height 5
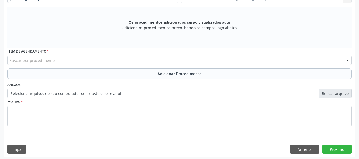
scroll to position [160, 0]
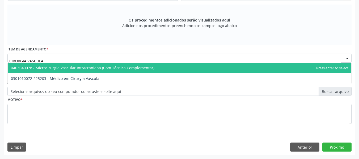
type input "CIRURGIA VASCULAR"
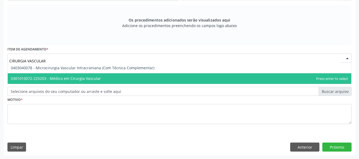
click at [53, 78] on span "0301010072-225203 - Médico em Cirurgia Vascular" at bounding box center [56, 78] width 90 height 5
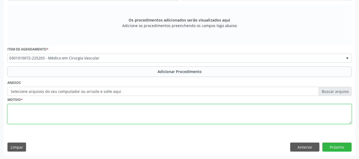
click at [24, 112] on textarea at bounding box center [179, 114] width 344 height 20
type textarea "INSUFICIENCIA VENOSA"
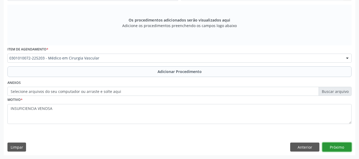
click at [335, 146] on button "Próximo" at bounding box center [336, 147] width 29 height 9
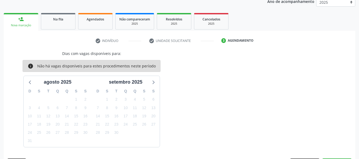
scroll to position [90, 0]
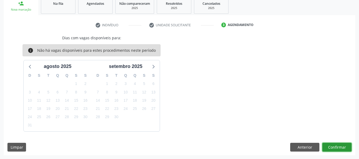
click at [335, 146] on button "Confirmar" at bounding box center [336, 147] width 29 height 9
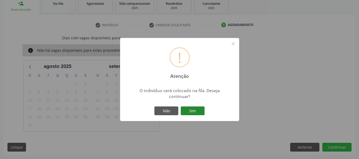
click at [195, 110] on button "Sim" at bounding box center [193, 111] width 24 height 9
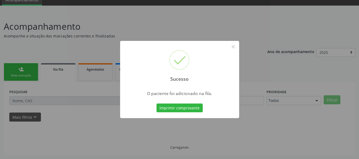
scroll to position [24, 0]
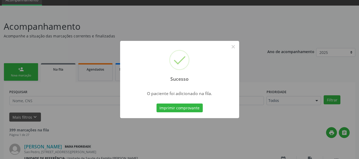
click at [24, 72] on div "Sucesso × O paciente foi adicionado na fila. Imprimir comprovante Cancel" at bounding box center [179, 79] width 359 height 159
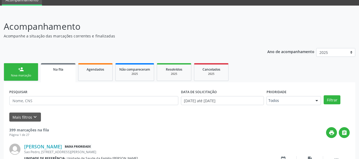
click at [24, 72] on link "person_add Nova marcação" at bounding box center [21, 72] width 35 height 18
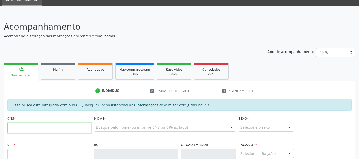
click at [25, 129] on input "text" at bounding box center [49, 128] width 84 height 11
type input "704 8070 7705 7046"
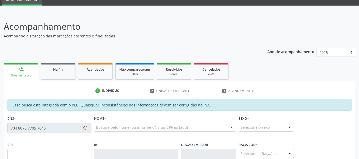
type input "903.561.104-78"
type input "30/07/1973"
type input "Liberaci Feitoza dos Santos"
type input "(82) 98724-7313"
type input "180"
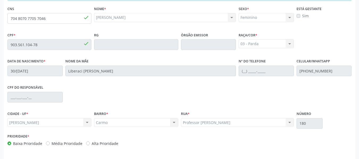
scroll to position [152, 0]
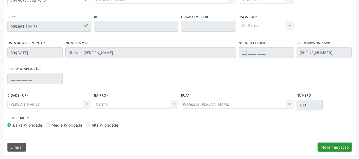
click at [337, 146] on button "Nova marcação" at bounding box center [334, 147] width 33 height 9
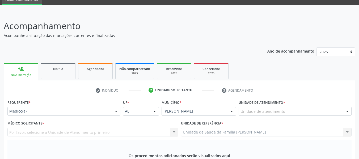
scroll to position [0, 0]
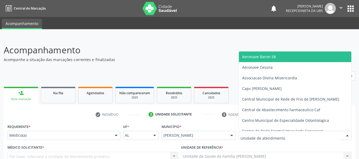
click at [347, 135] on div at bounding box center [347, 135] width 8 height 9
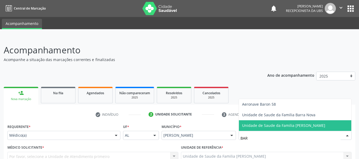
type input "BARR"
click at [315, 124] on span "Unidade de Saude da Familia [PERSON_NAME]" at bounding box center [283, 125] width 83 height 5
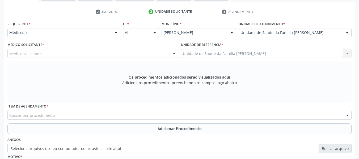
scroll to position [113, 0]
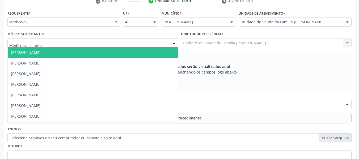
click at [174, 42] on div at bounding box center [174, 43] width 8 height 9
click at [79, 53] on span "Antonio Lamenha Motta Medeiros" at bounding box center [93, 52] width 170 height 11
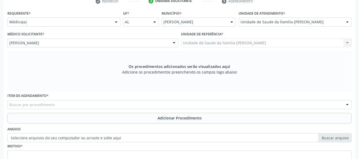
drag, startPoint x: 79, startPoint y: 53, endPoint x: 56, endPoint y: 107, distance: 59.1
click at [56, 107] on div "Requerente * Médico(a) Médico(a) Enfermeiro(a) Paciente Nenhum resultado encont…" at bounding box center [179, 93] width 344 height 169
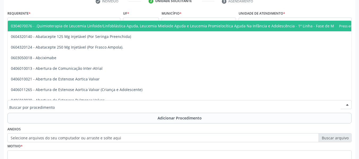
click at [56, 107] on div at bounding box center [179, 104] width 344 height 9
click at [56, 107] on input "text" at bounding box center [174, 107] width 331 height 11
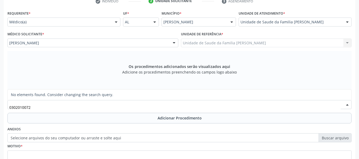
click at [19, 107] on input "0302010072" at bounding box center [174, 107] width 331 height 11
click at [29, 108] on input "02010010072" at bounding box center [174, 107] width 331 height 11
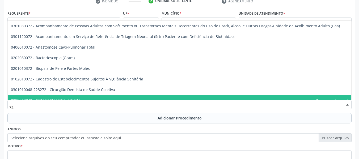
click at [14, 107] on input "72" at bounding box center [174, 107] width 331 height 11
type input "7"
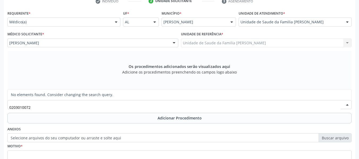
click at [35, 106] on input "0203010072" at bounding box center [174, 107] width 331 height 11
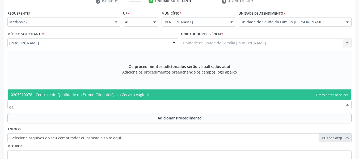
type input "0"
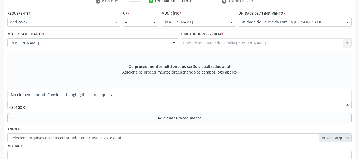
click at [15, 108] on input "03010072" at bounding box center [174, 107] width 331 height 11
type input "0301010072"
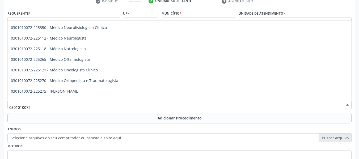
scroll to position [402, 0]
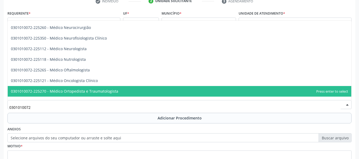
click at [113, 91] on span "0301010072-225270 - Médico Ortopedista e Traumatologista" at bounding box center [64, 91] width 107 height 5
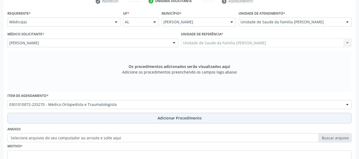
click at [173, 119] on span "Adicionar Procedimento" at bounding box center [180, 118] width 44 height 6
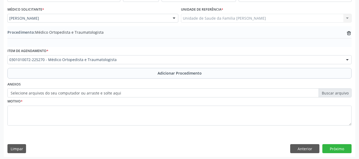
scroll to position [140, 0]
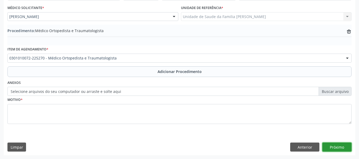
click at [334, 147] on button "Próximo" at bounding box center [336, 147] width 29 height 9
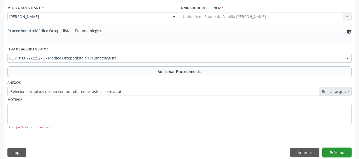
click at [339, 154] on button "Próximo" at bounding box center [336, 152] width 29 height 9
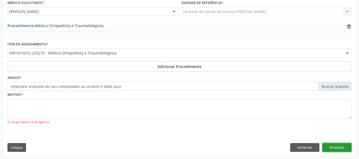
scroll to position [145, 0]
click at [341, 146] on button "Próximo" at bounding box center [336, 147] width 29 height 9
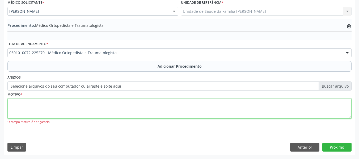
click at [31, 112] on textarea at bounding box center [179, 109] width 344 height 20
type textarea "DOSALGIA"
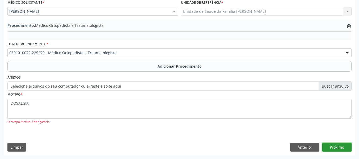
click at [334, 146] on button "Próximo" at bounding box center [336, 147] width 29 height 9
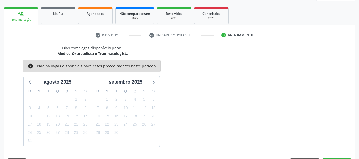
scroll to position [95, 0]
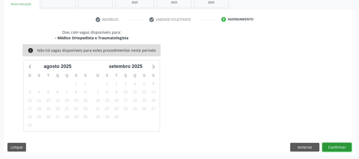
click at [334, 146] on button "Confirmar" at bounding box center [336, 147] width 29 height 9
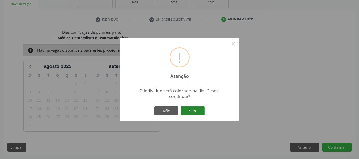
click at [193, 110] on button "Sim" at bounding box center [193, 111] width 24 height 9
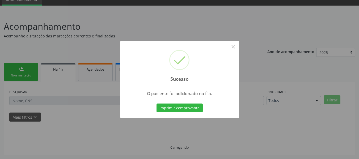
scroll to position [24, 0]
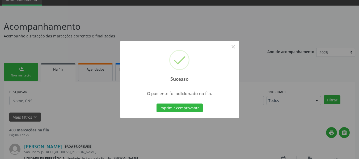
click at [193, 110] on button "Imprimir comprovante" at bounding box center [180, 108] width 46 height 9
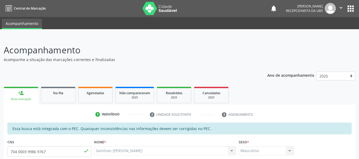
scroll to position [152, 0]
